Goal: Navigation & Orientation: Find specific page/section

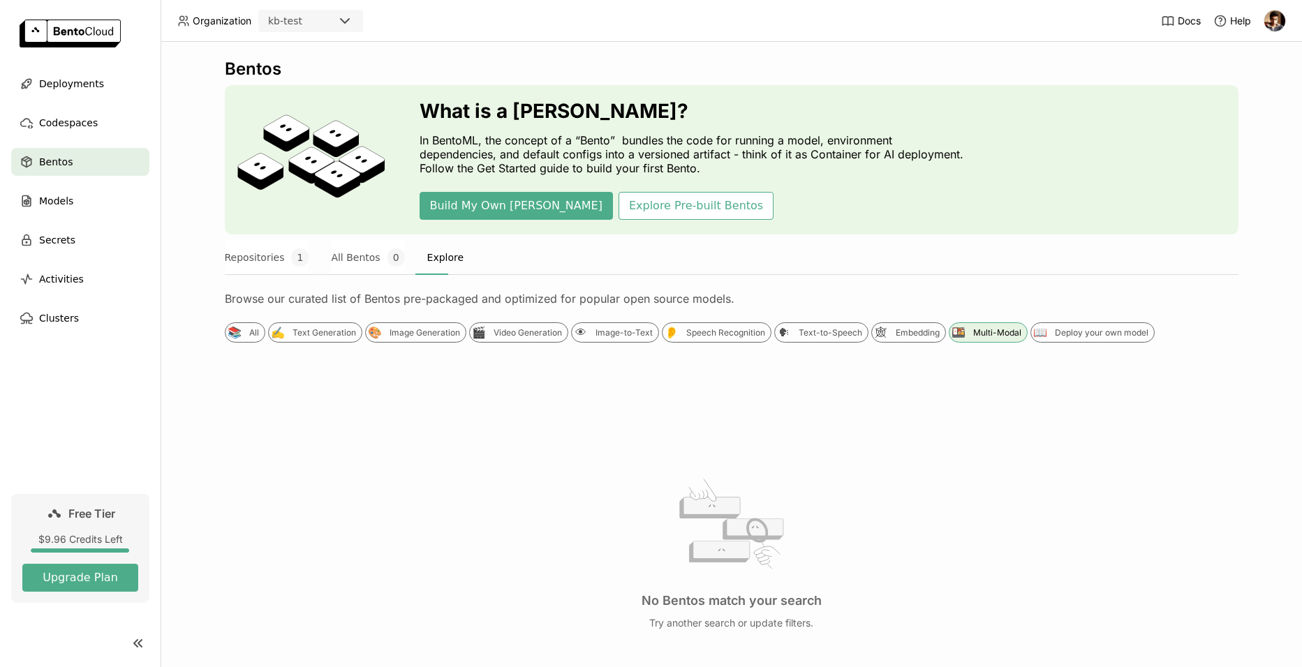
scroll to position [112, 0]
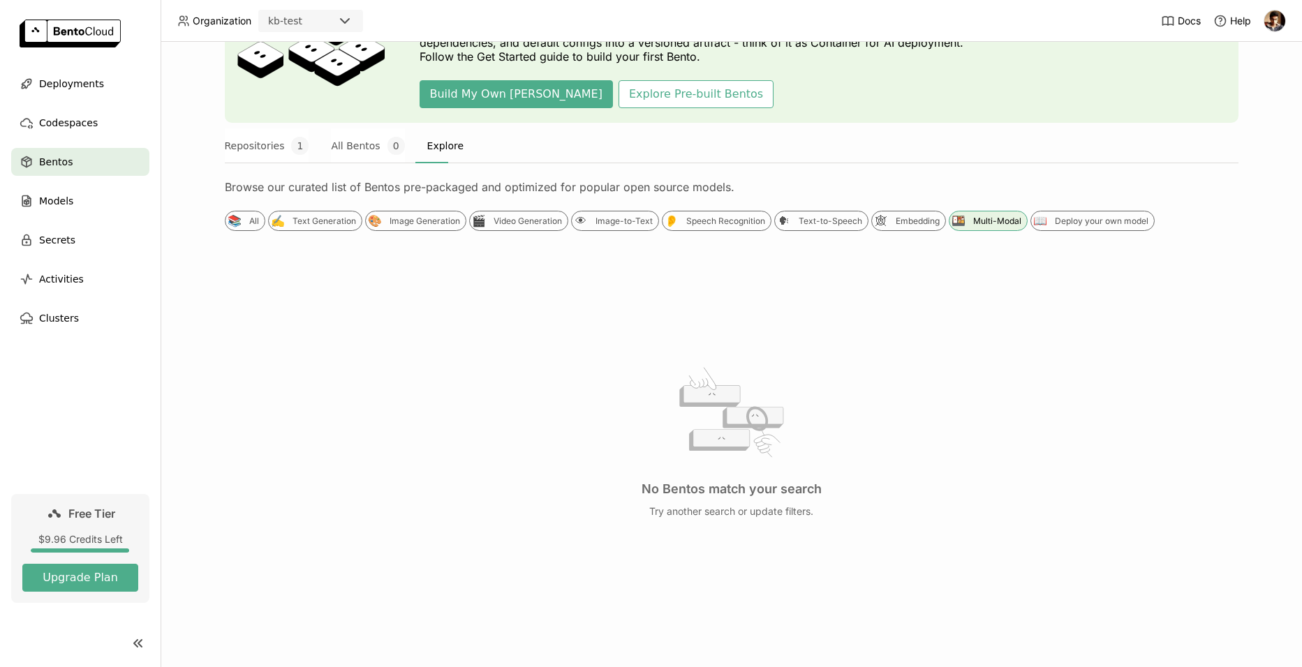
click at [628, 365] on div "No Bentos match your search Try another search or update filters." at bounding box center [731, 439] width 1013 height 382
drag, startPoint x: 155, startPoint y: 402, endPoint x: 166, endPoint y: 399, distance: 11.5
click at [166, 399] on main "Deployments Codespaces Bentos Models Secrets Activities Clusters Free Tier $9.9…" at bounding box center [651, 333] width 1302 height 667
click at [541, 561] on div "No Bentos match your search Try another search or update filters." at bounding box center [731, 439] width 1013 height 382
click at [277, 146] on button "Repositories 1" at bounding box center [267, 145] width 84 height 35
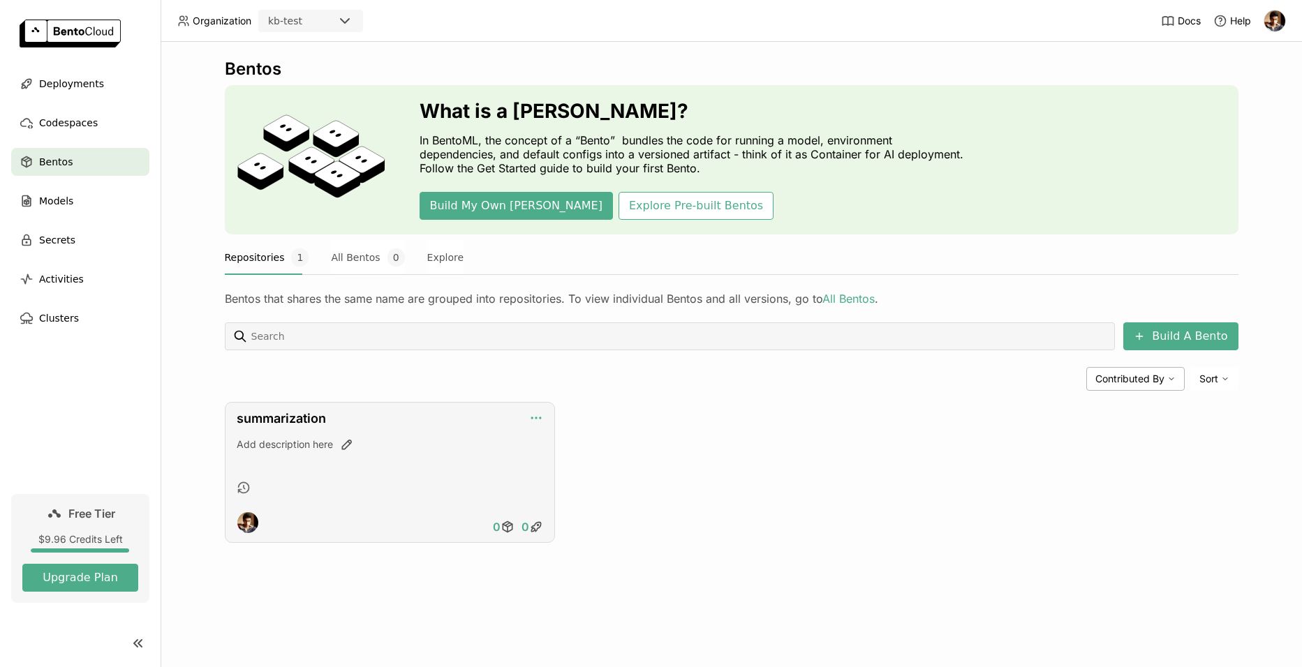
click at [535, 422] on icon "button" at bounding box center [536, 418] width 14 height 14
click at [1042, 481] on div "summarization Add description here 0 0" at bounding box center [731, 472] width 1013 height 141
click at [530, 407] on div "summarization Add description here 0 0" at bounding box center [390, 472] width 330 height 141
click at [530, 415] on icon "button" at bounding box center [536, 418] width 14 height 14
click at [879, 474] on div "summarization Add description here 0 0" at bounding box center [731, 472] width 1013 height 141
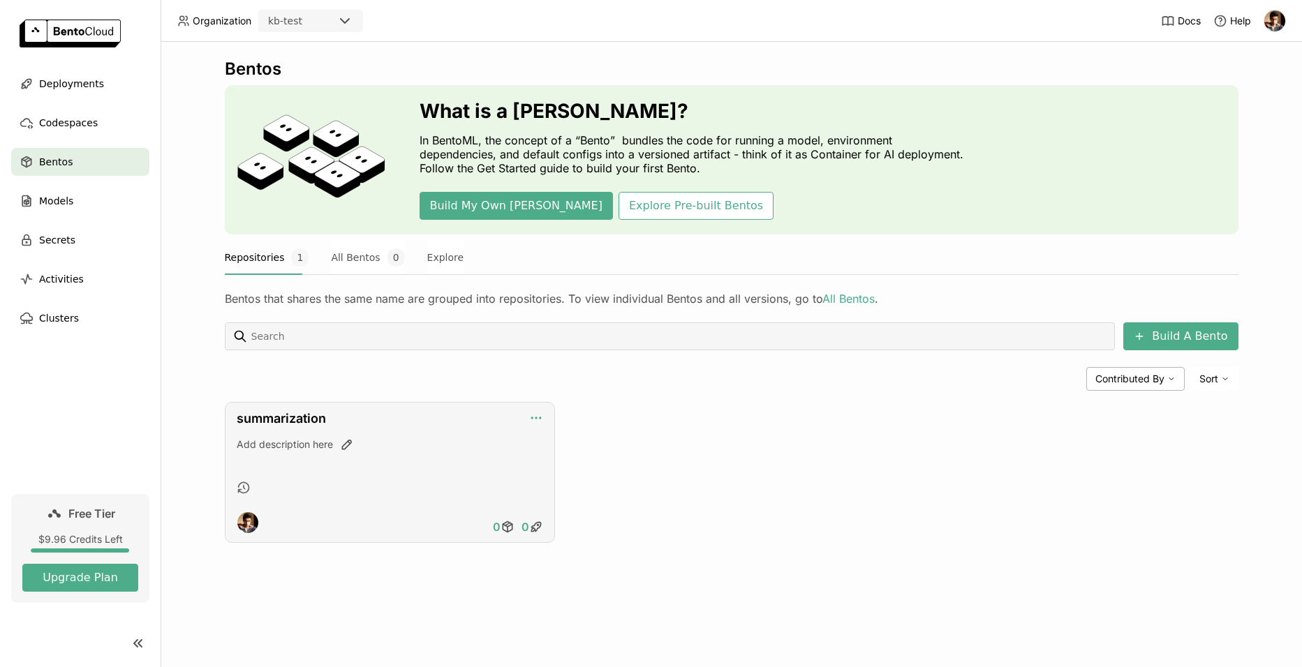
click at [530, 422] on icon "button" at bounding box center [536, 418] width 14 height 14
click at [807, 444] on div "summarization Add description here 0 0" at bounding box center [731, 472] width 1013 height 141
click at [539, 414] on icon "button" at bounding box center [536, 418] width 14 height 14
click at [898, 538] on div "summarization Add description here 0 0" at bounding box center [731, 472] width 1013 height 141
click at [362, 265] on button "All Bentos 0" at bounding box center [367, 257] width 73 height 35
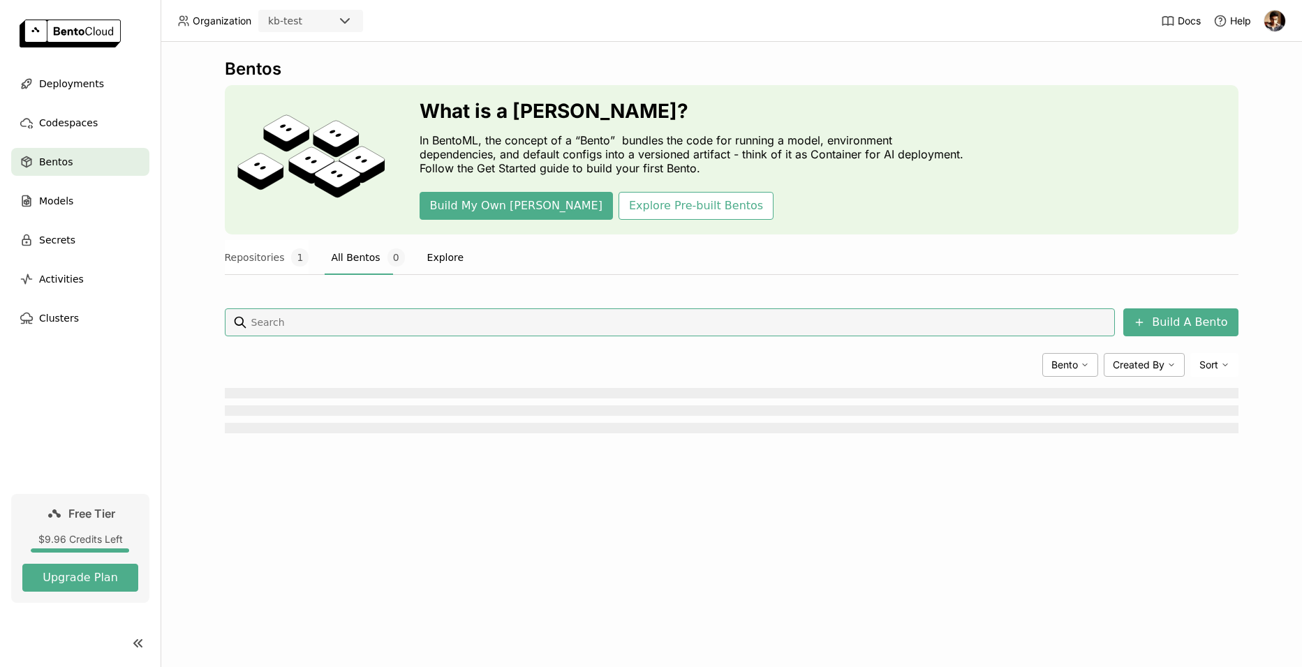
click at [447, 264] on button "Explore" at bounding box center [445, 257] width 37 height 35
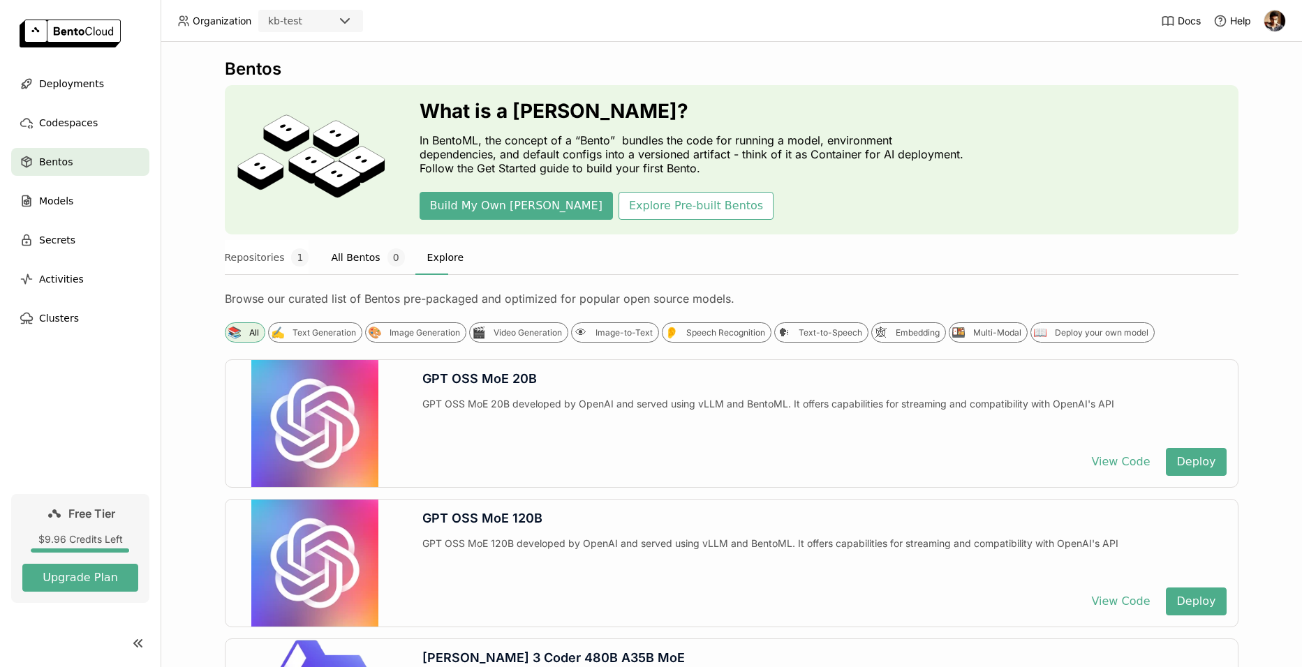
click at [366, 263] on button "All Bentos 0" at bounding box center [367, 257] width 73 height 35
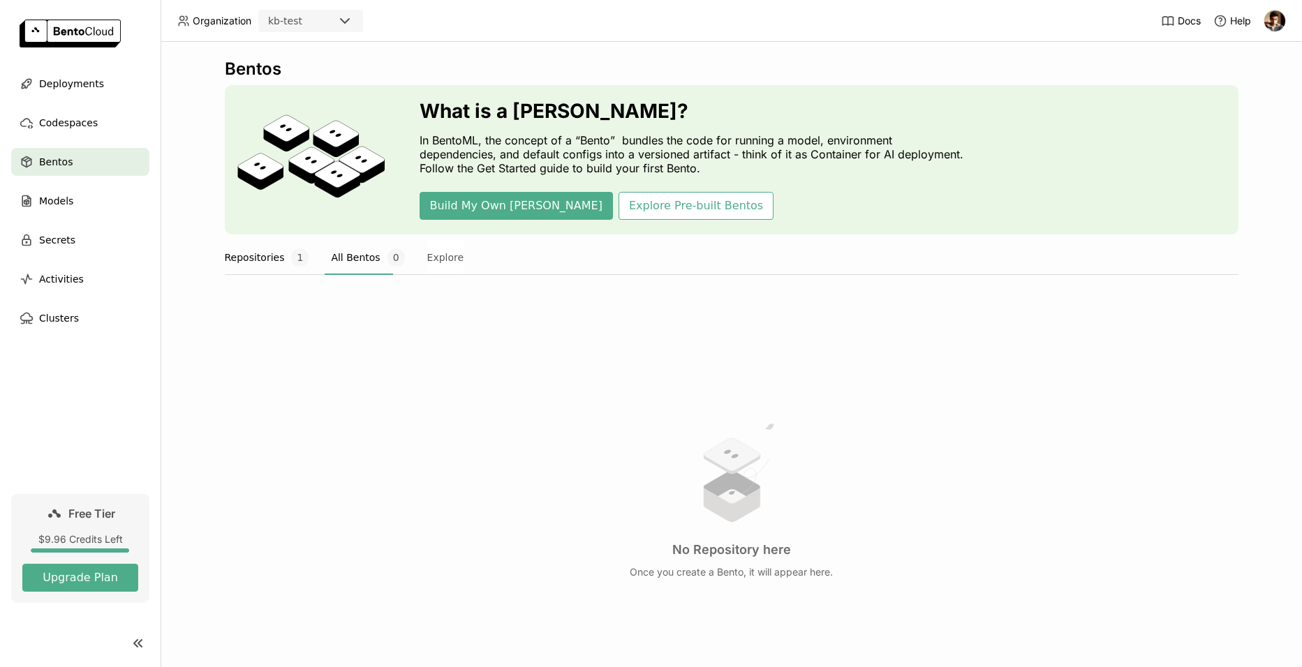
click at [265, 258] on button "Repositories 1" at bounding box center [267, 257] width 84 height 35
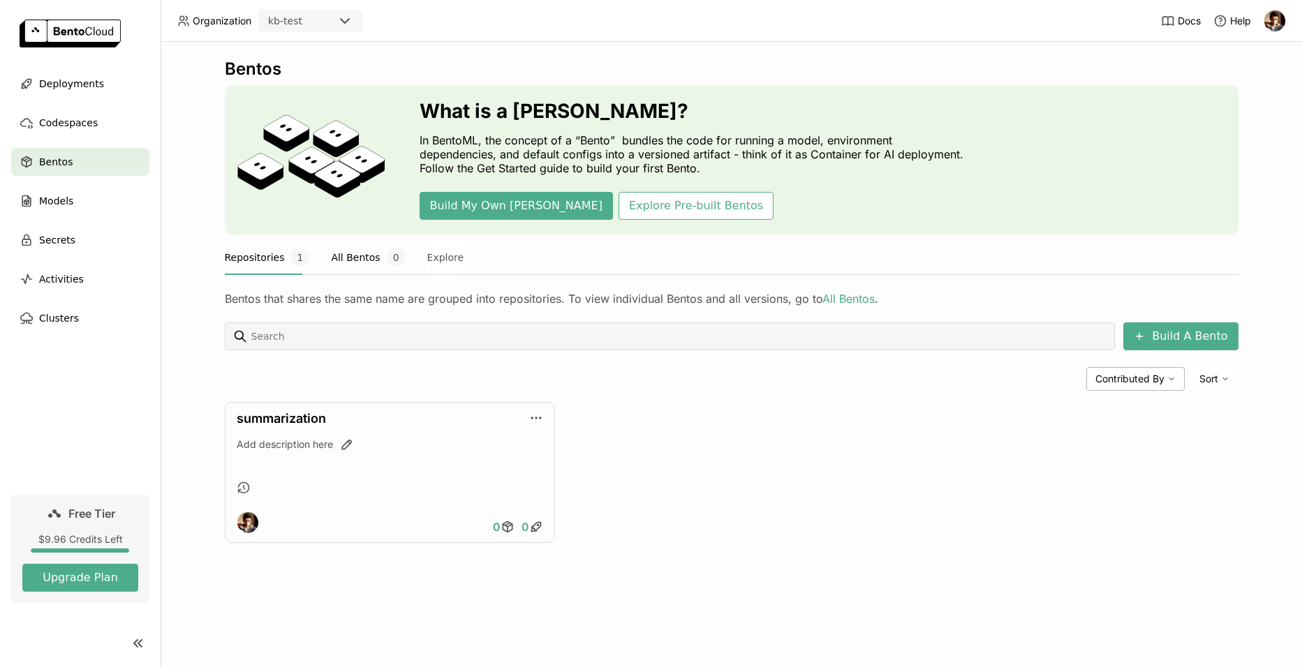
click at [340, 261] on button "All Bentos 0" at bounding box center [367, 257] width 73 height 35
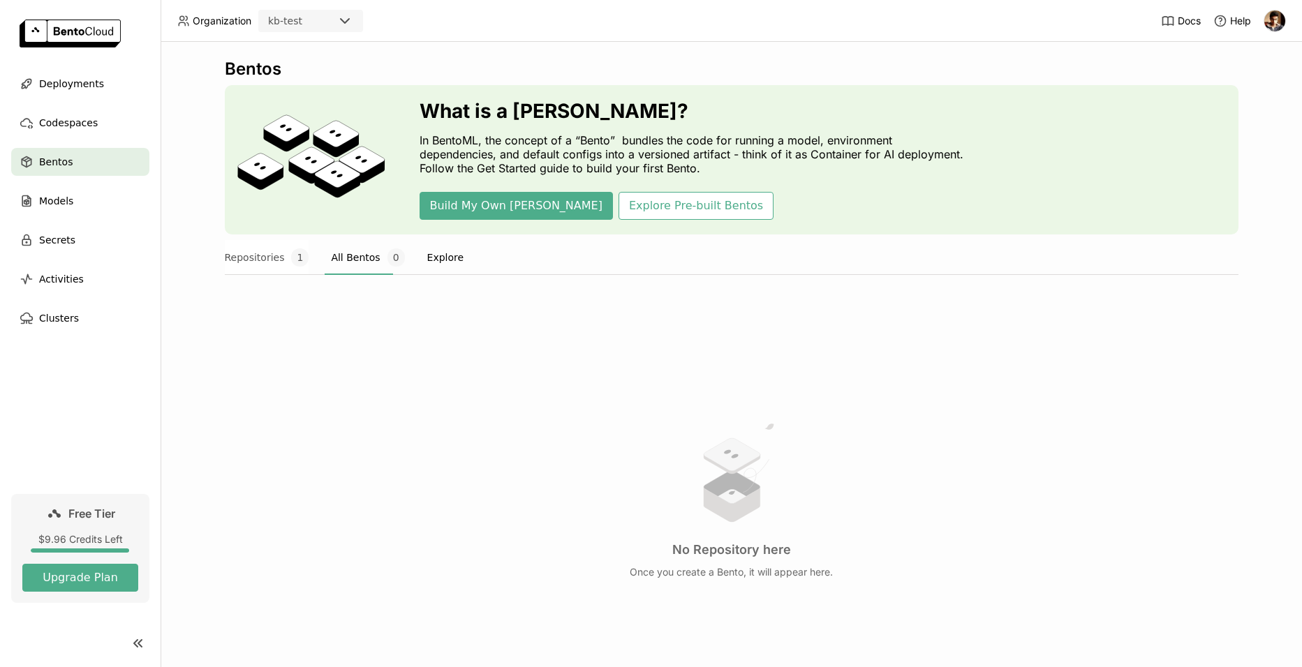
click at [427, 256] on button "Explore" at bounding box center [445, 257] width 37 height 35
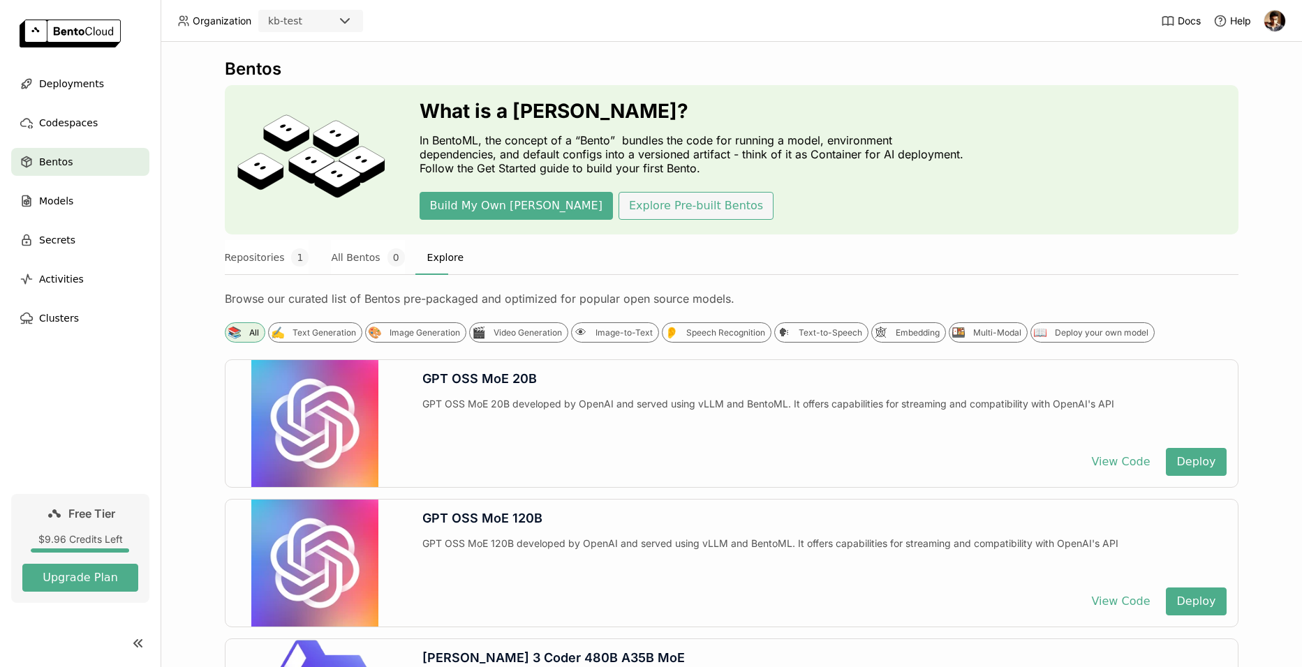
click at [618, 204] on button "Explore Pre-built Bentos" at bounding box center [695, 206] width 155 height 28
